Goal: Transaction & Acquisition: Book appointment/travel/reservation

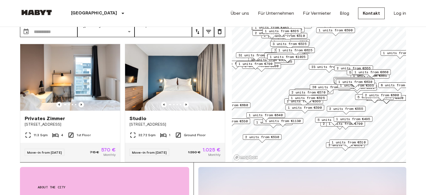
scroll to position [29, 0]
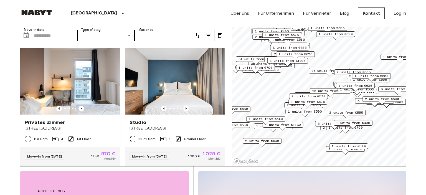
click at [302, 62] on span "1 units from €1025" at bounding box center [288, 60] width 36 height 5
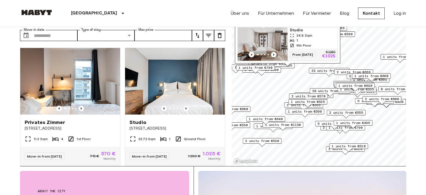
click at [303, 38] on span "34.8 Sqm" at bounding box center [305, 35] width 16 height 5
click at [360, 86] on span "1 units from €630" at bounding box center [356, 85] width 34 height 5
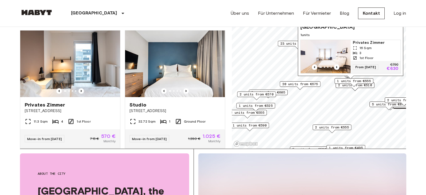
scroll to position [44, 0]
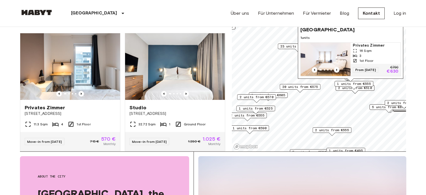
click at [367, 86] on div "1 units from €555" at bounding box center [354, 84] width 39 height 6
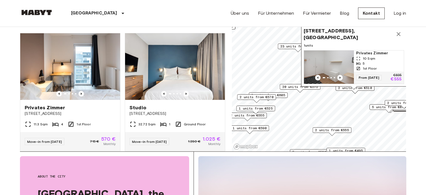
click at [285, 96] on span "3 units from €605" at bounding box center [268, 95] width 34 height 5
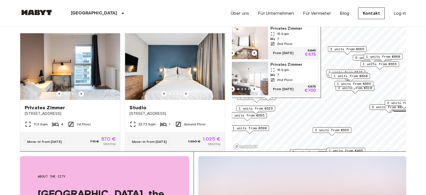
click at [259, 107] on span "1 units from €525" at bounding box center [256, 108] width 34 height 5
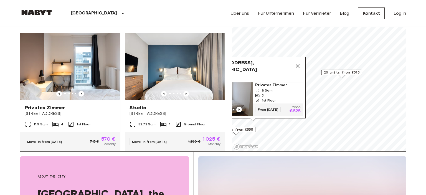
click at [339, 74] on span "20 units from €575" at bounding box center [342, 72] width 36 height 5
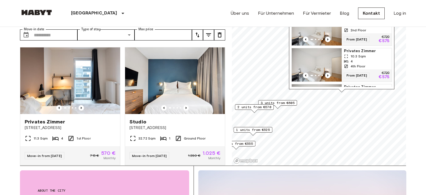
scroll to position [7, 0]
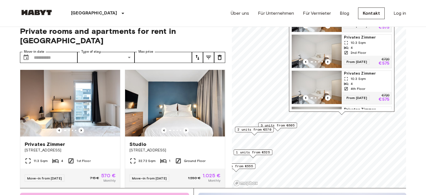
click at [283, 125] on span "3 units from €605" at bounding box center [278, 125] width 34 height 5
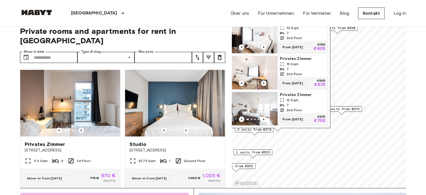
click at [251, 157] on div "Map marker" at bounding box center [253, 156] width 6 height 3
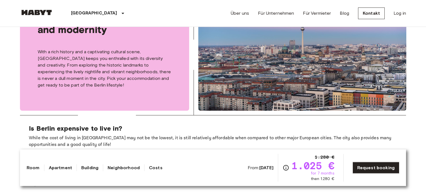
scroll to position [864, 0]
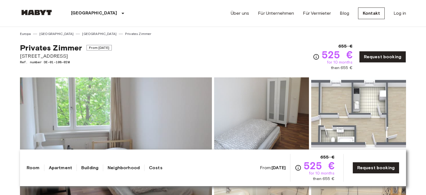
click at [40, 11] on img at bounding box center [36, 13] width 33 height 6
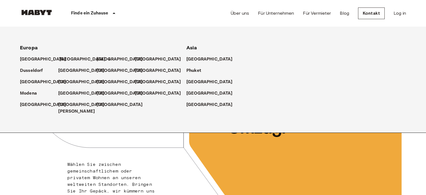
click at [60, 59] on p "[GEOGRAPHIC_DATA]" at bounding box center [82, 59] width 46 height 7
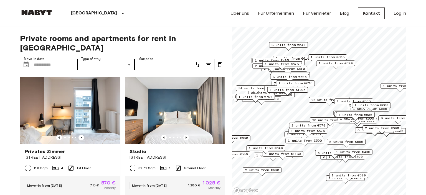
click at [275, 93] on div "1 units from €1025" at bounding box center [288, 91] width 41 height 9
click at [273, 89] on span "1 units from €1025" at bounding box center [288, 89] width 36 height 5
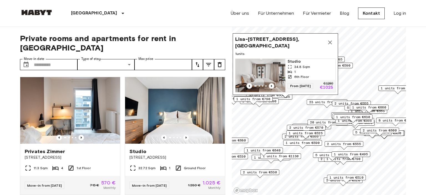
click at [268, 152] on span "1 units from €640" at bounding box center [264, 150] width 34 height 5
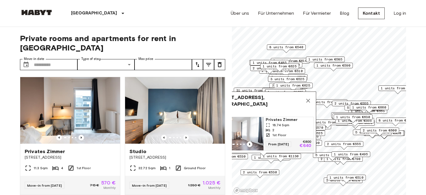
click at [277, 158] on span "1 units from €1130" at bounding box center [281, 156] width 36 height 5
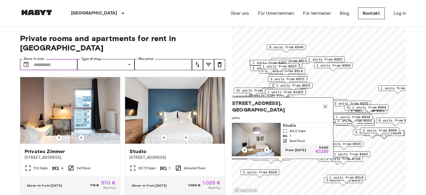
click at [46, 59] on input "Move-in date" at bounding box center [56, 64] width 44 height 11
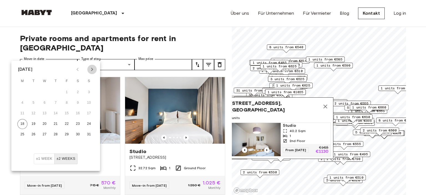
click at [90, 72] on icon "Next month" at bounding box center [92, 69] width 7 height 7
click at [55, 123] on button "25" at bounding box center [56, 124] width 10 height 10
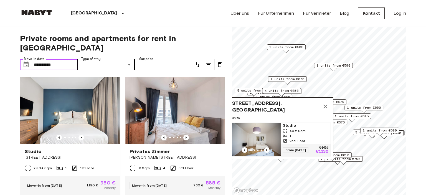
type input "**********"
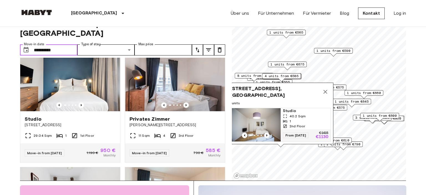
scroll to position [13, 0]
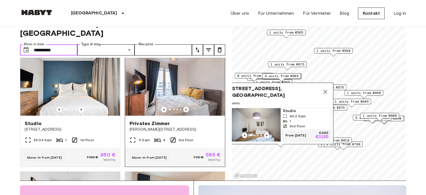
click at [155, 90] on img at bounding box center [175, 82] width 100 height 67
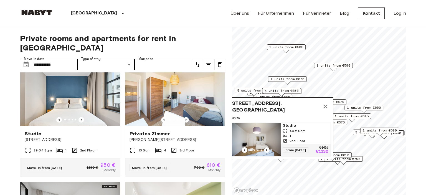
scroll to position [760, 0]
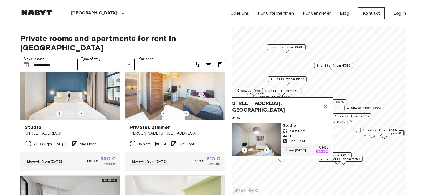
click at [58, 124] on div "Studio" at bounding box center [70, 127] width 91 height 7
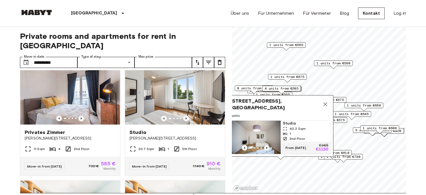
scroll to position [0, 0]
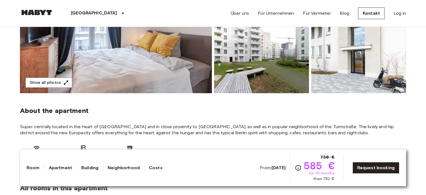
scroll to position [117, 0]
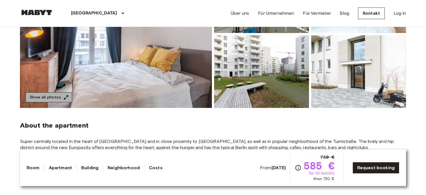
click at [53, 99] on button "Show all photos" at bounding box center [49, 97] width 47 height 10
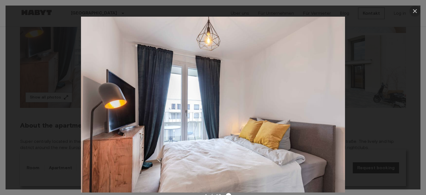
click at [415, 11] on icon "button" at bounding box center [415, 11] width 7 height 7
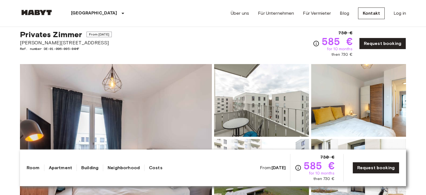
scroll to position [0, 0]
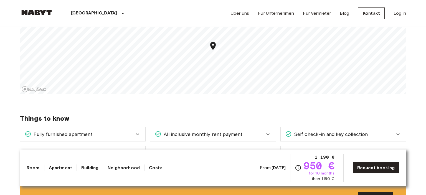
scroll to position [513, 0]
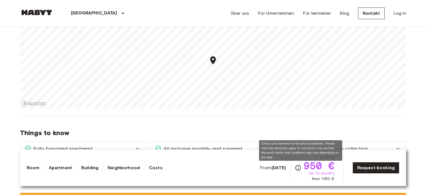
click at [301, 167] on icon "Check cost overview for full price breakdown. Please note that discounts apply …" at bounding box center [298, 168] width 7 height 7
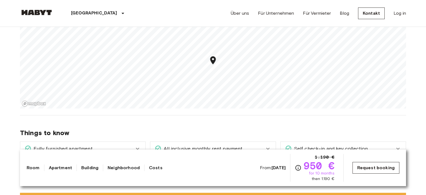
click at [379, 169] on link "Request booking" at bounding box center [376, 168] width 47 height 12
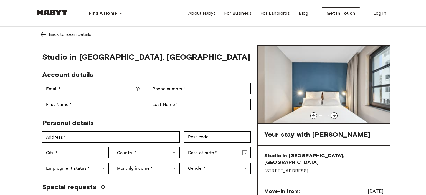
click at [41, 35] on img at bounding box center [43, 34] width 7 height 7
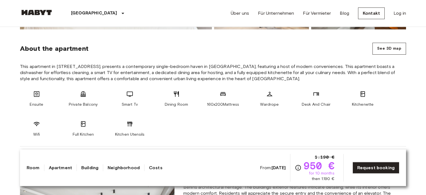
scroll to position [205, 0]
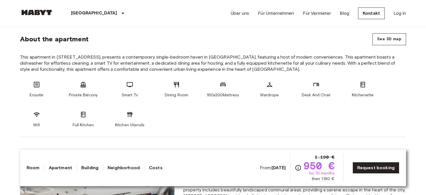
click at [150, 168] on link "Costs" at bounding box center [156, 168] width 14 height 7
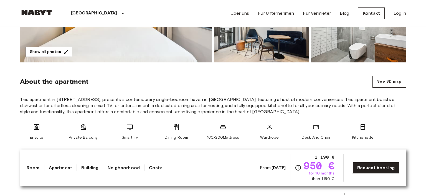
scroll to position [161, 0]
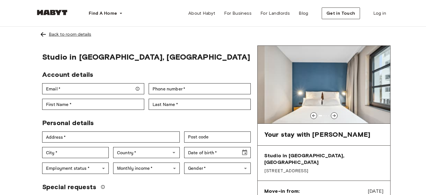
click at [63, 35] on div "Back to room details" at bounding box center [70, 34] width 42 height 7
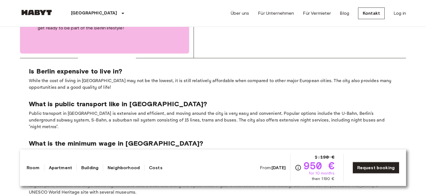
scroll to position [936, 0]
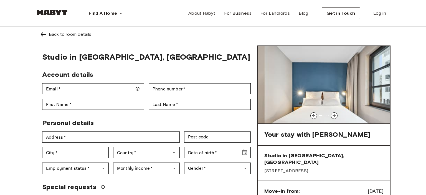
click at [43, 35] on img at bounding box center [43, 34] width 7 height 7
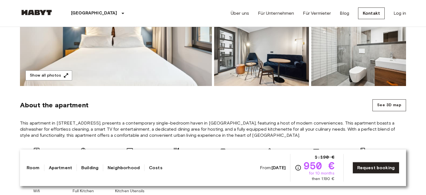
scroll to position [190, 0]
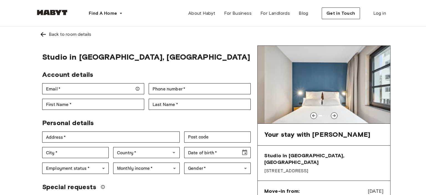
click at [44, 34] on img at bounding box center [43, 34] width 7 height 7
